Goal: Find specific page/section: Find specific page/section

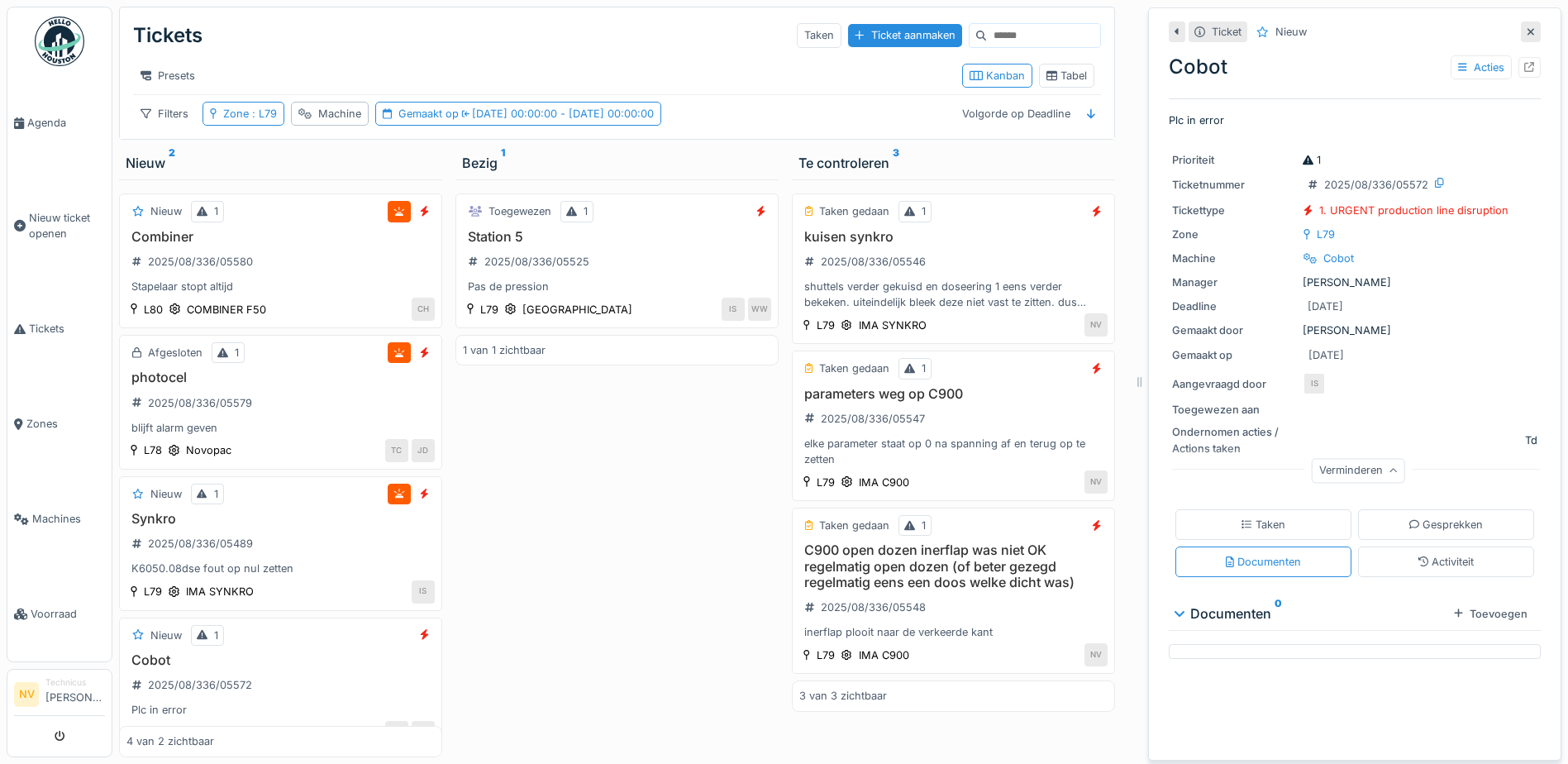
scroll to position [13, 0]
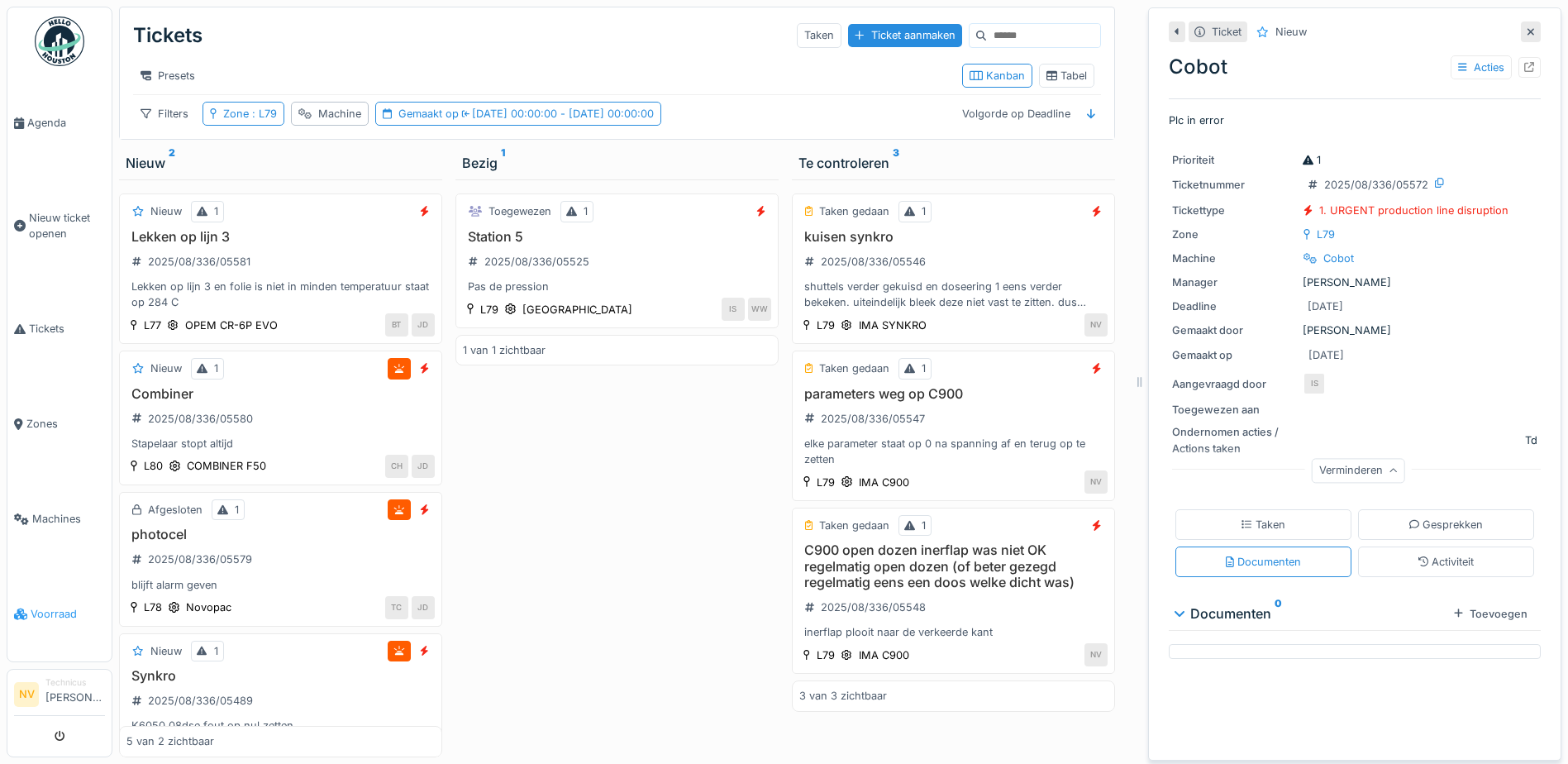
click at [75, 606] on span "Voorraad" at bounding box center [67, 613] width 75 height 15
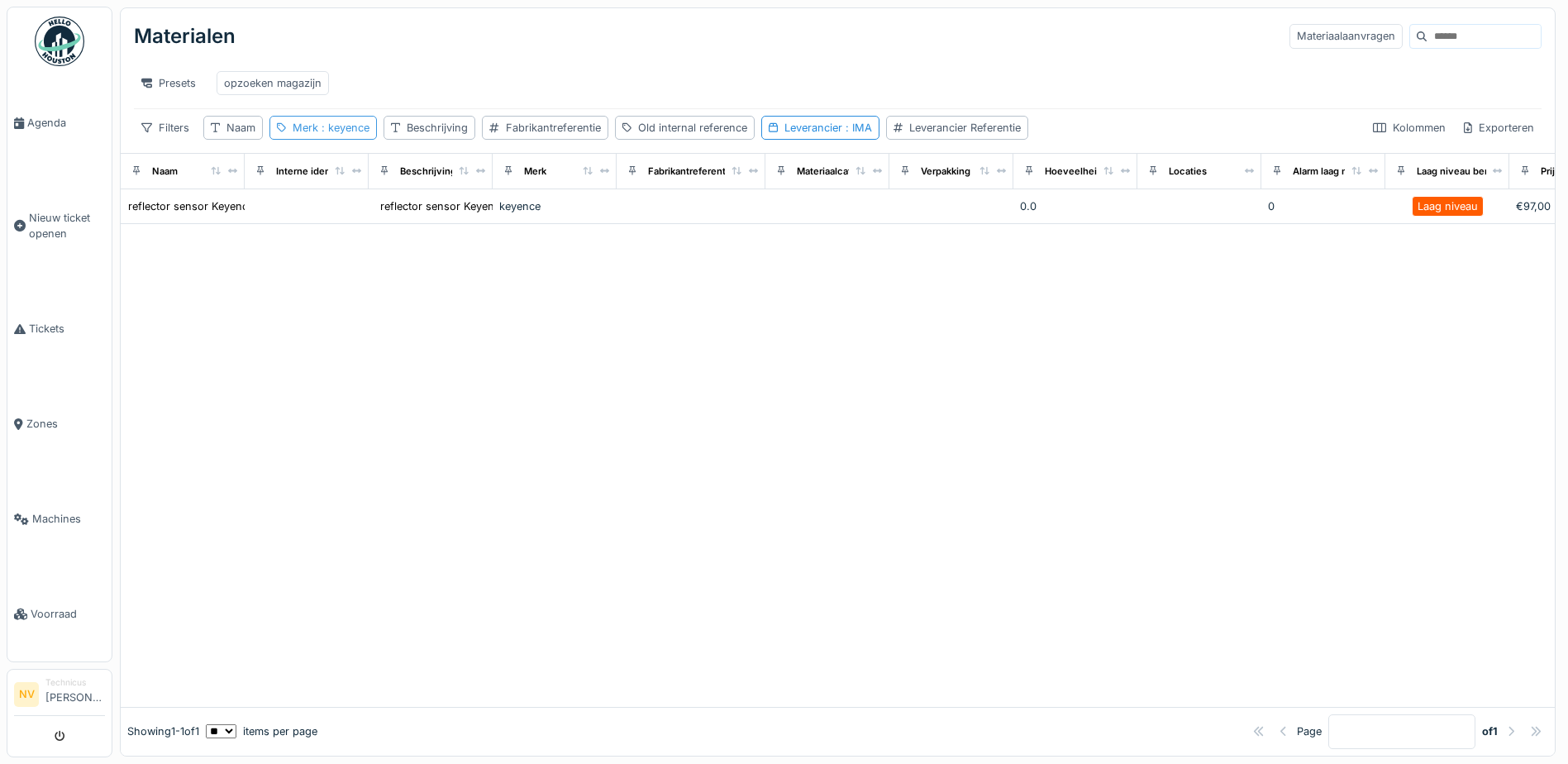
click at [327, 134] on span ": keyence" at bounding box center [343, 128] width 51 height 13
click at [423, 220] on icon at bounding box center [419, 219] width 8 height 11
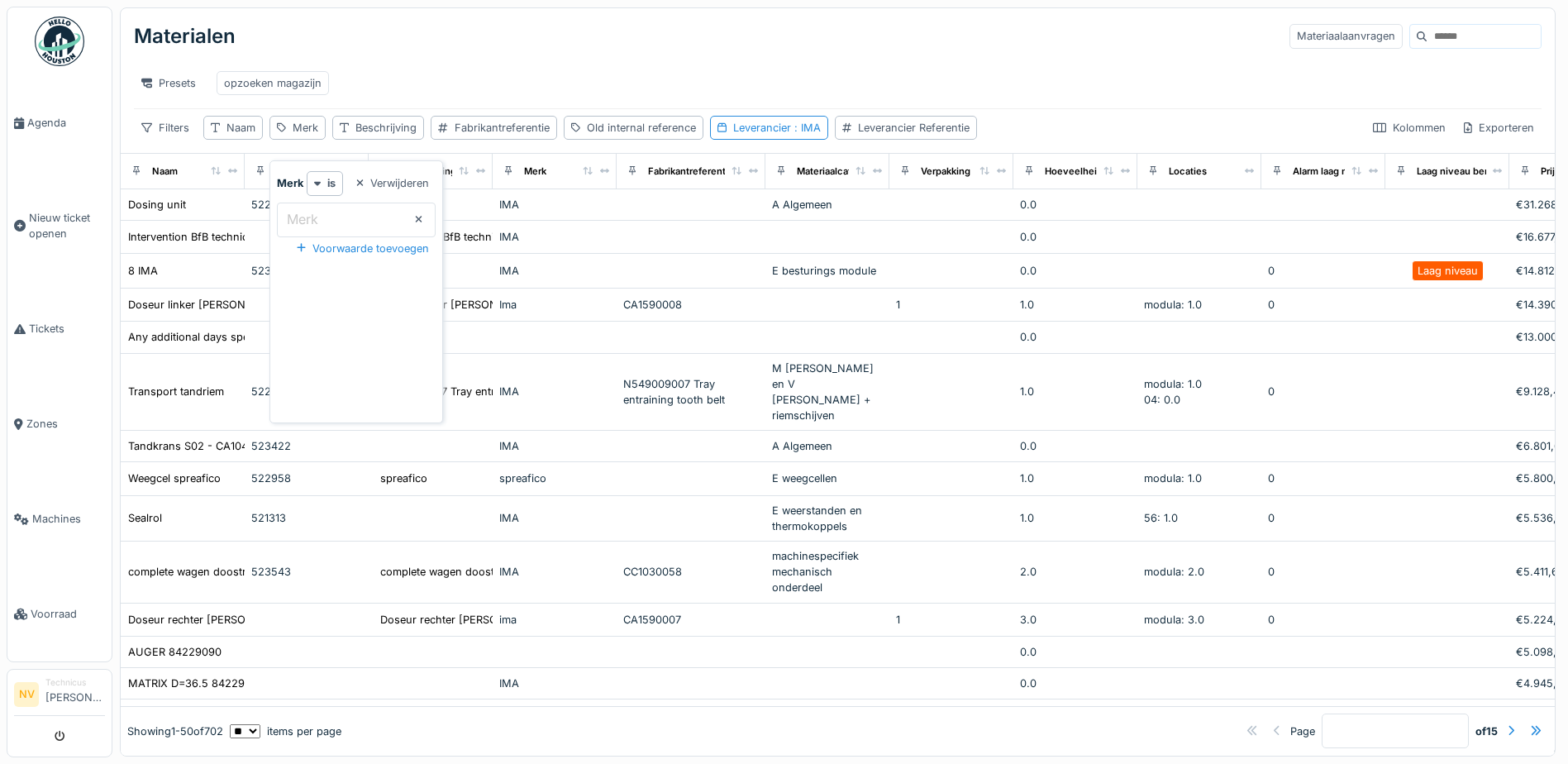
click at [311, 216] on label "Merk" at bounding box center [302, 219] width 38 height 20
click at [311, 216] on input "Merk" at bounding box center [356, 219] width 159 height 35
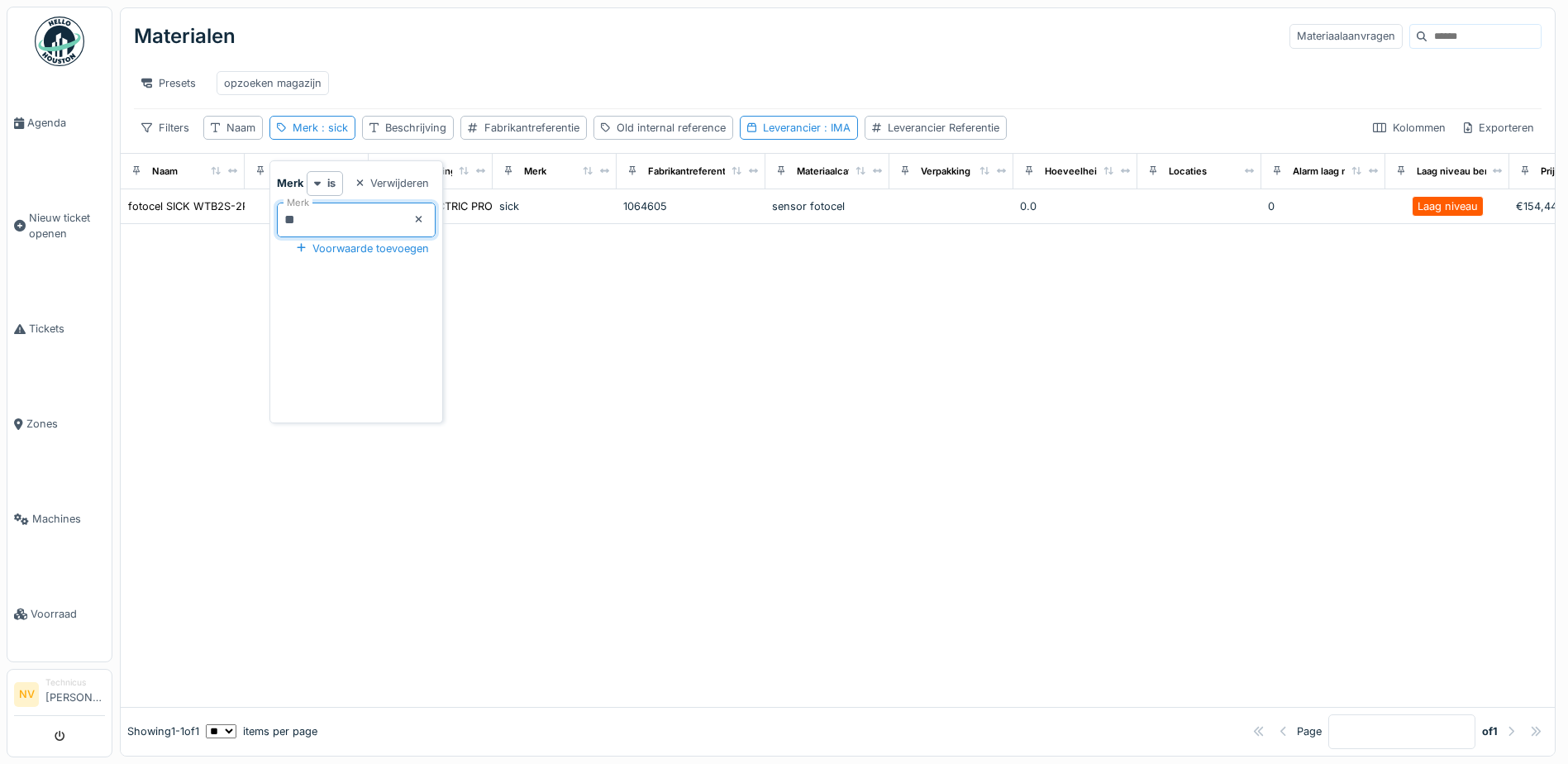
type input "*"
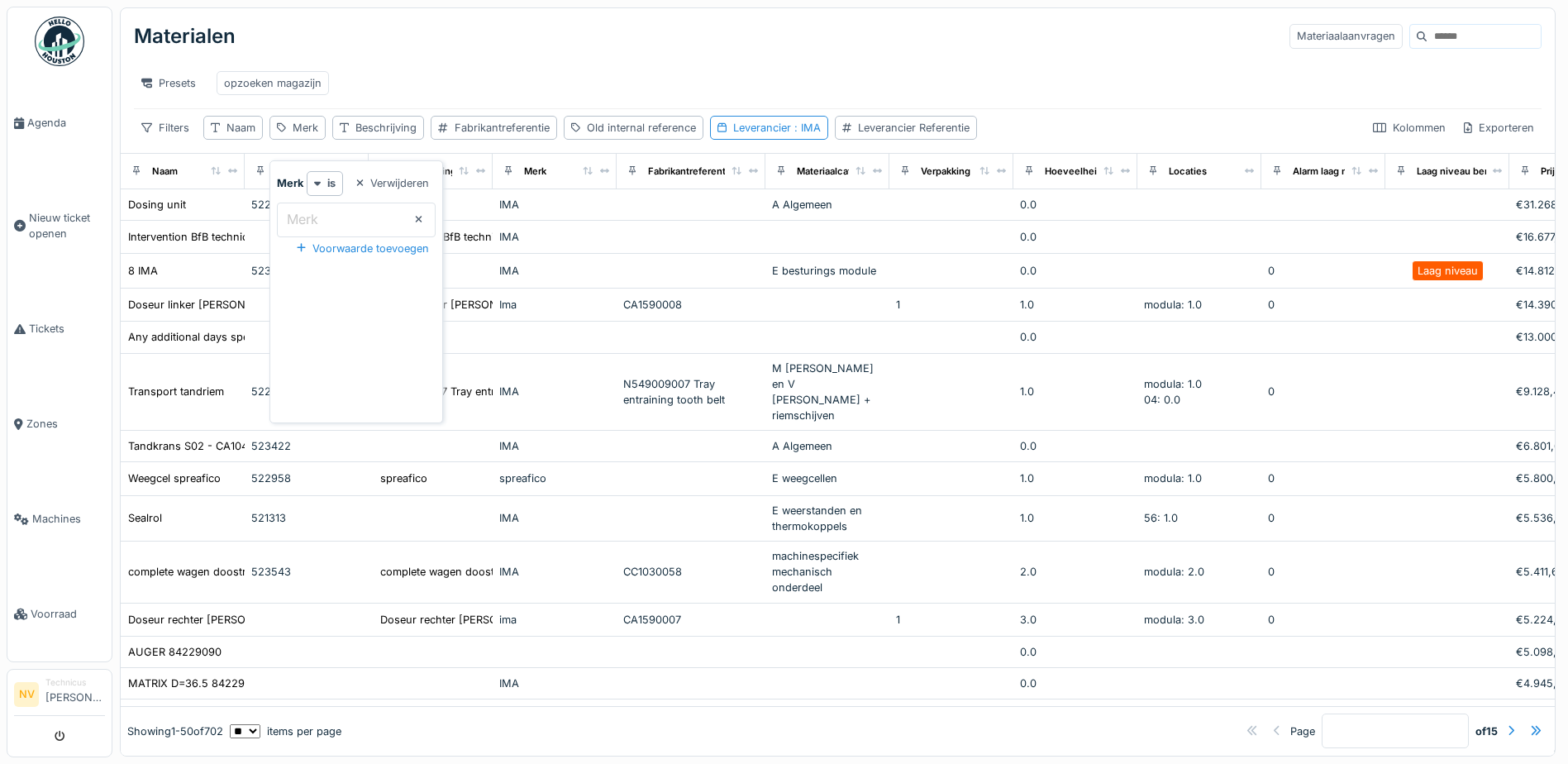
click at [1427, 40] on input at bounding box center [1483, 37] width 114 height 23
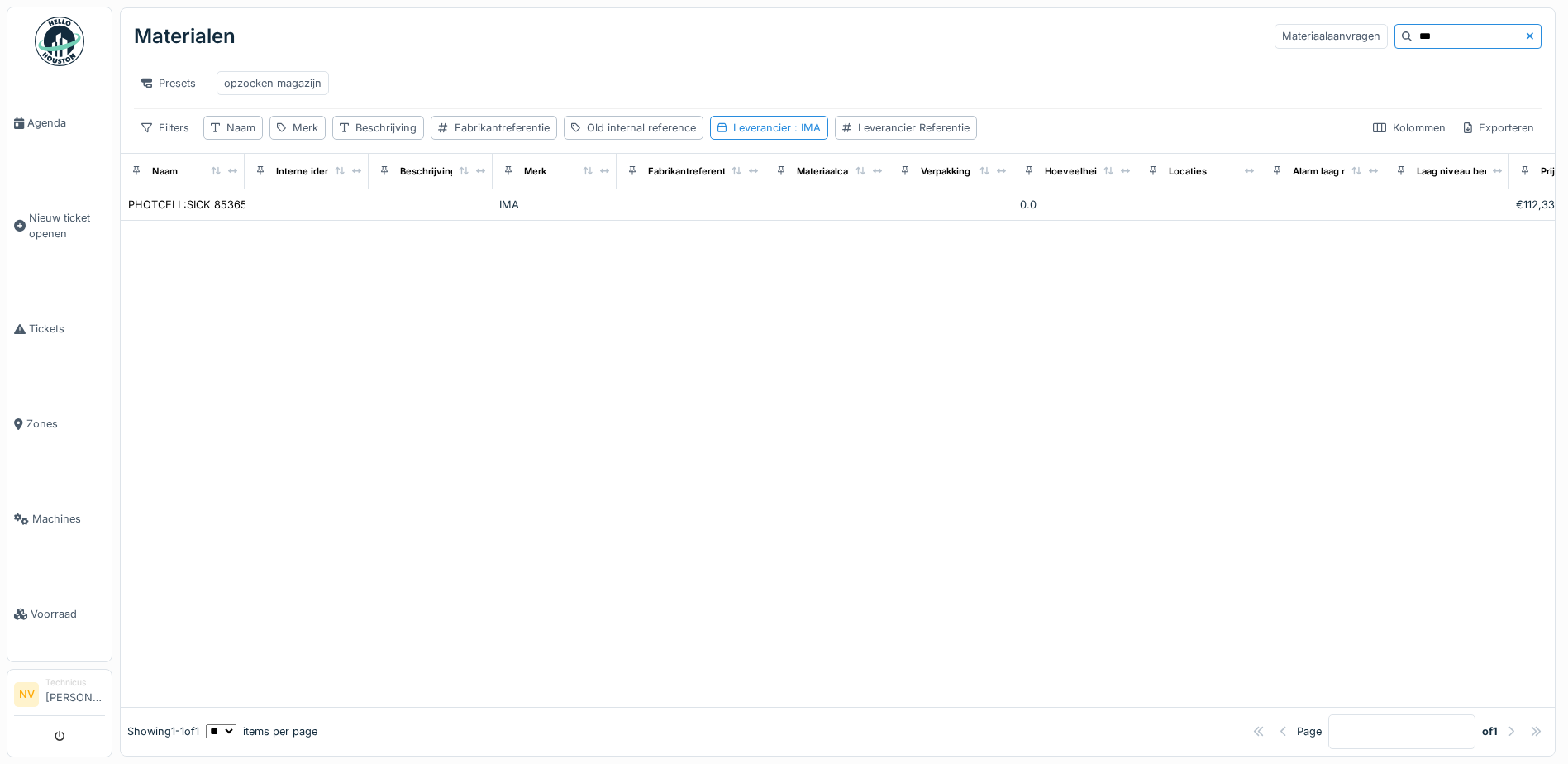
type input "***"
